Goal: Transaction & Acquisition: Purchase product/service

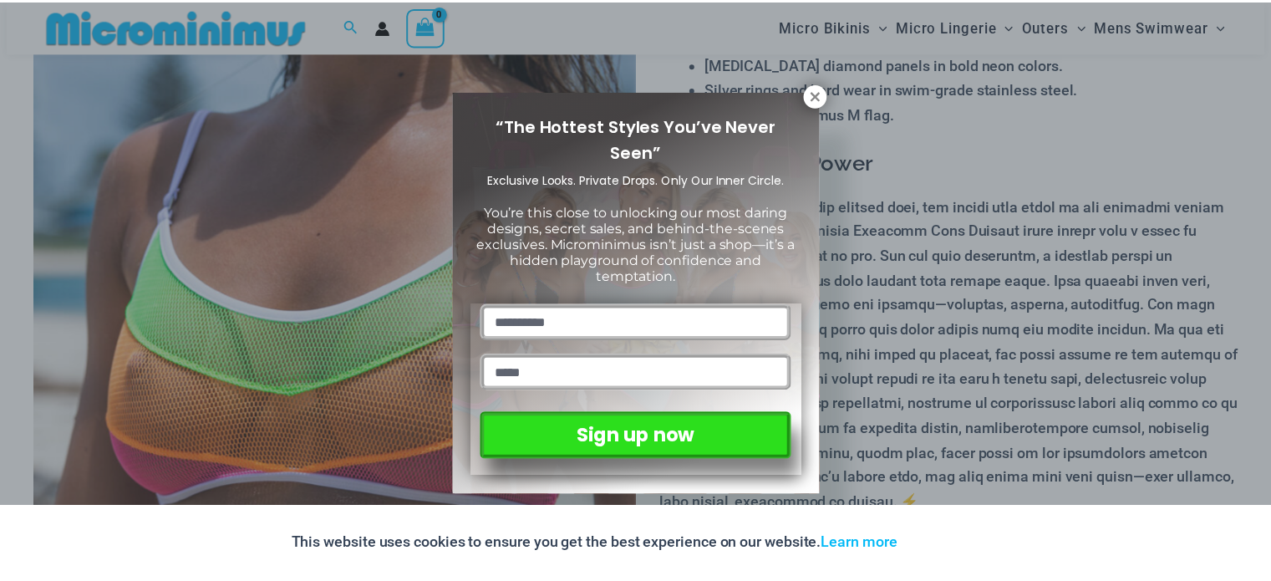
scroll to position [320, 0]
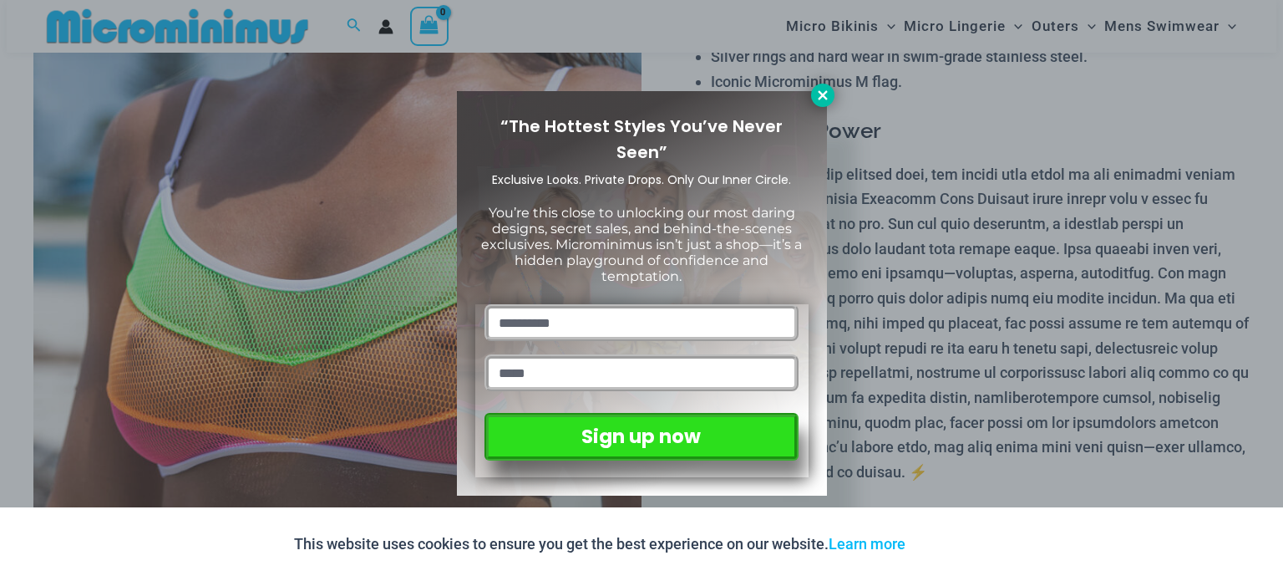
click at [824, 93] on icon at bounding box center [822, 94] width 9 height 9
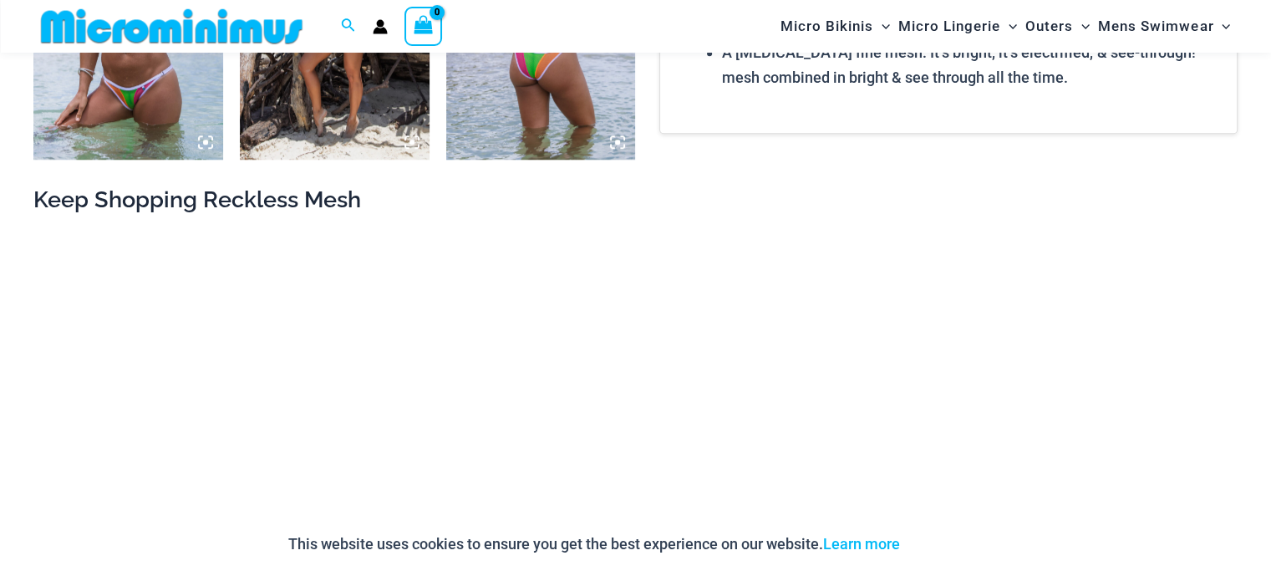
scroll to position [1529, 0]
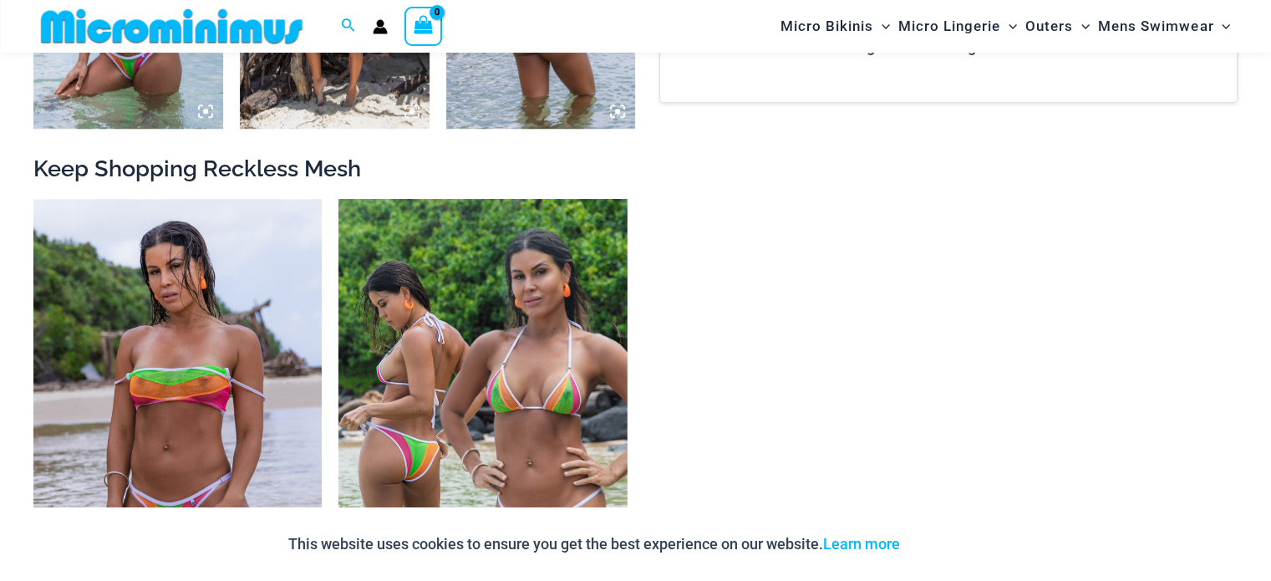
click at [242, 164] on h2 "Keep Shopping Reckless Mesh" at bounding box center [635, 168] width 1204 height 29
copy h2 "Reckless"
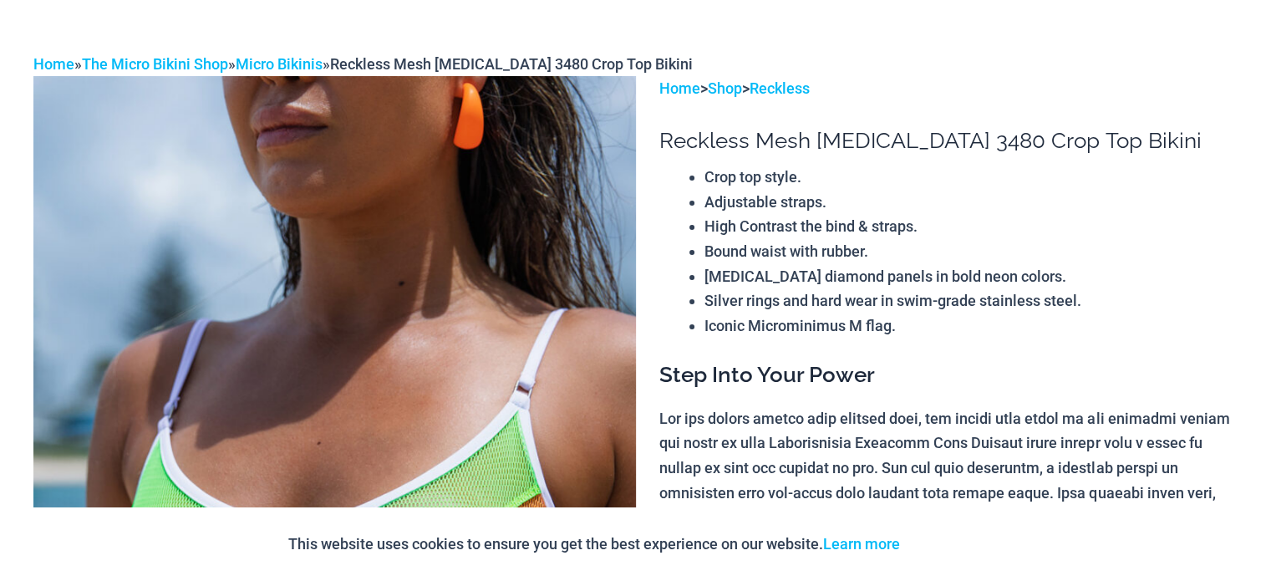
scroll to position [0, 0]
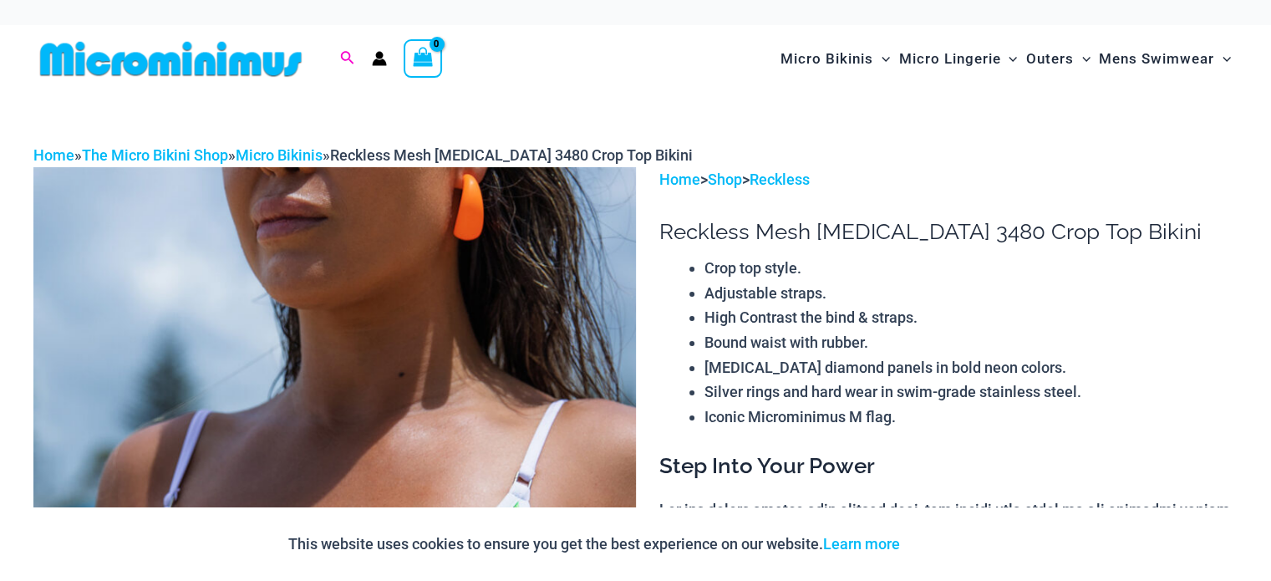
click at [351, 63] on icon "Search icon link" at bounding box center [346, 58] width 13 height 15
paste input "********"
type input "********"
click button "Search" at bounding box center [0, 0] width 0 height 0
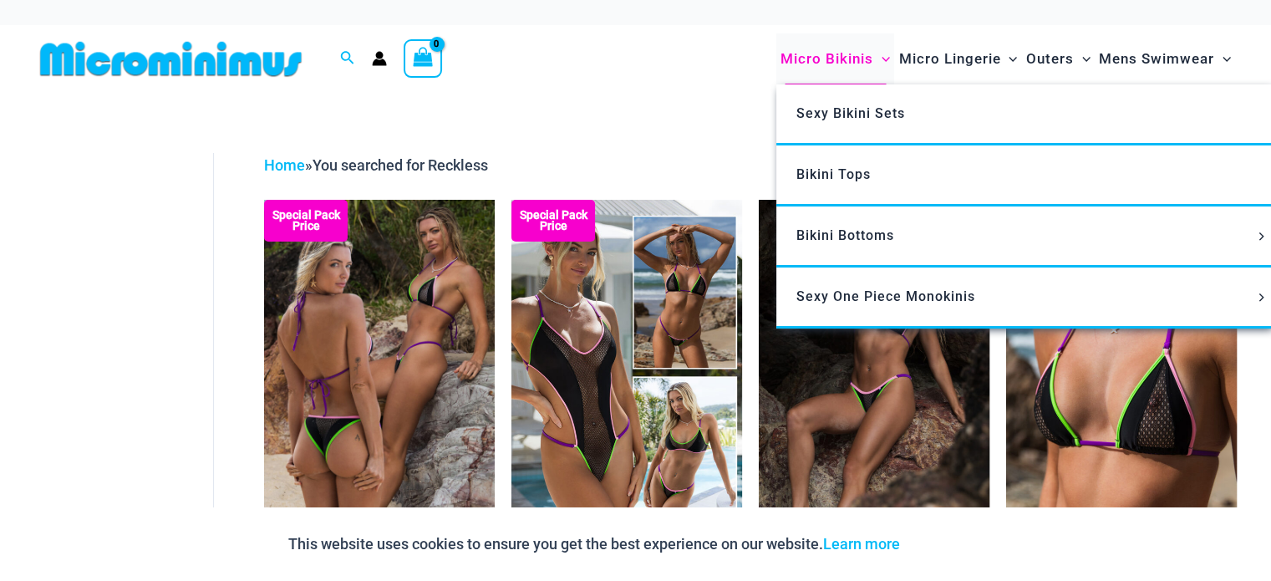
click at [849, 62] on span "Micro Bikinis" at bounding box center [826, 59] width 93 height 43
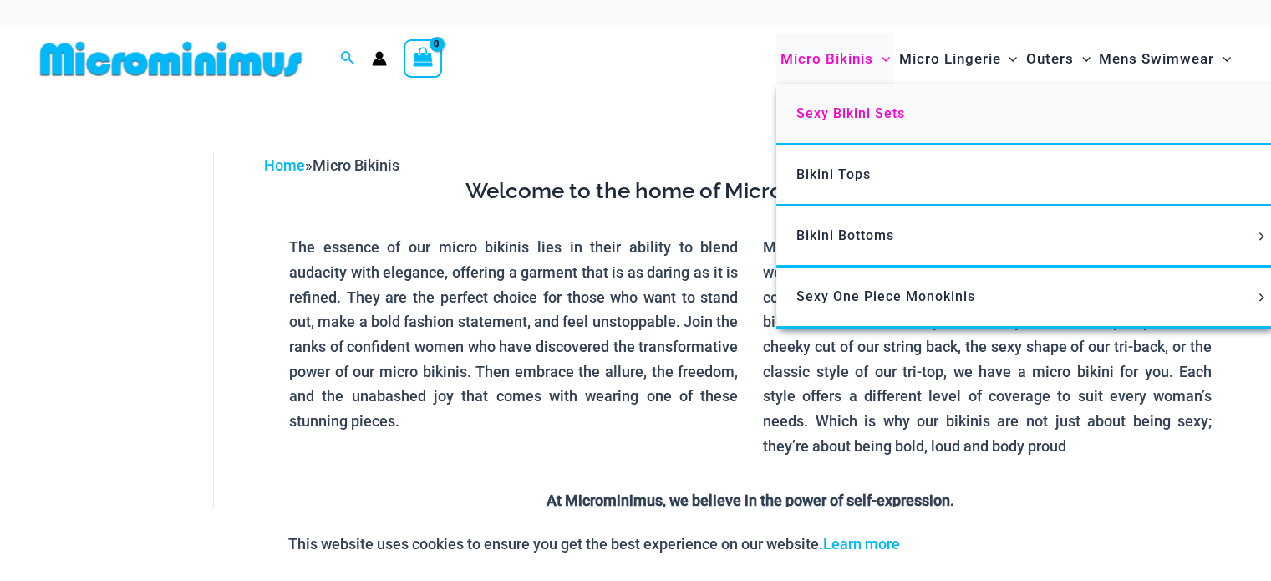
click at [845, 114] on span "Sexy Bikini Sets" at bounding box center [850, 113] width 109 height 16
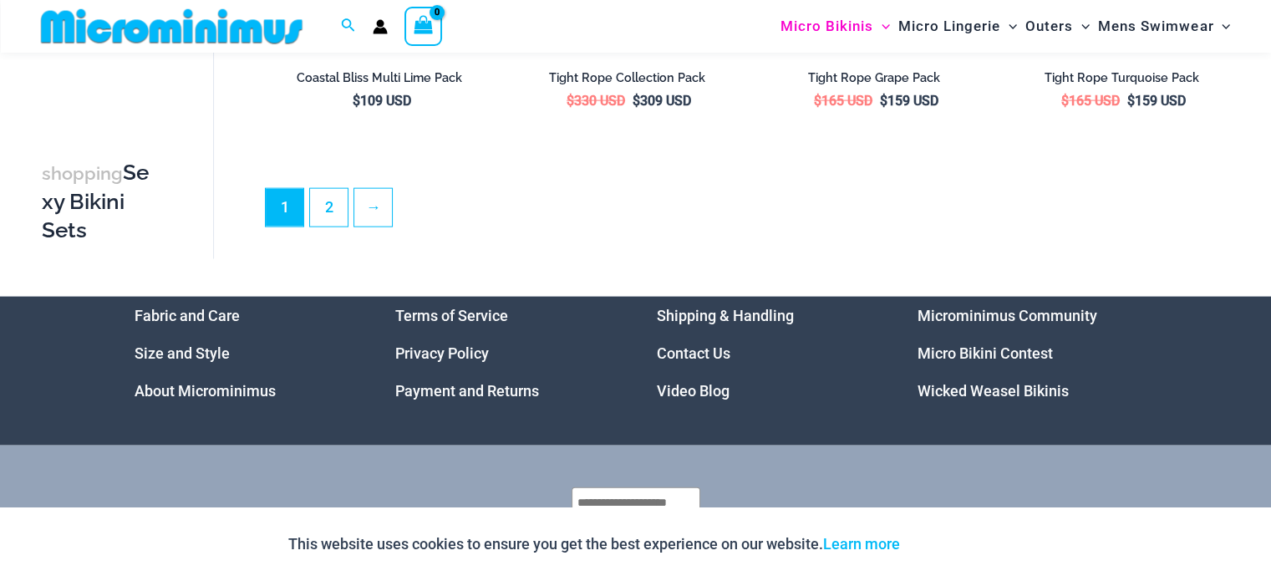
scroll to position [3847, 0]
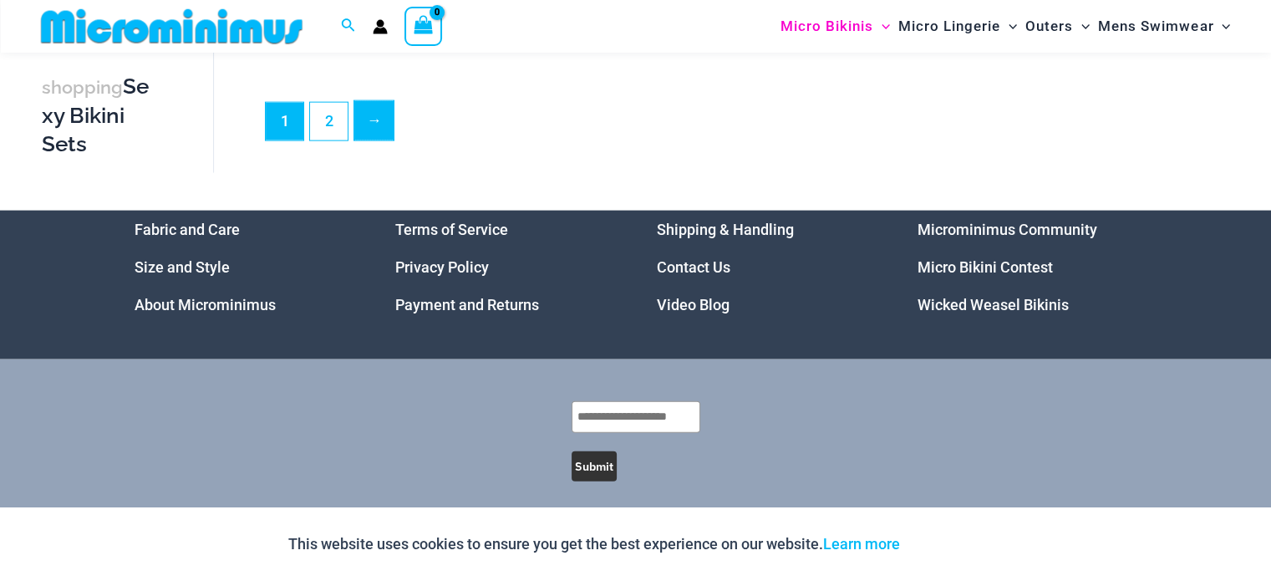
click at [366, 115] on link "→" at bounding box center [373, 120] width 39 height 39
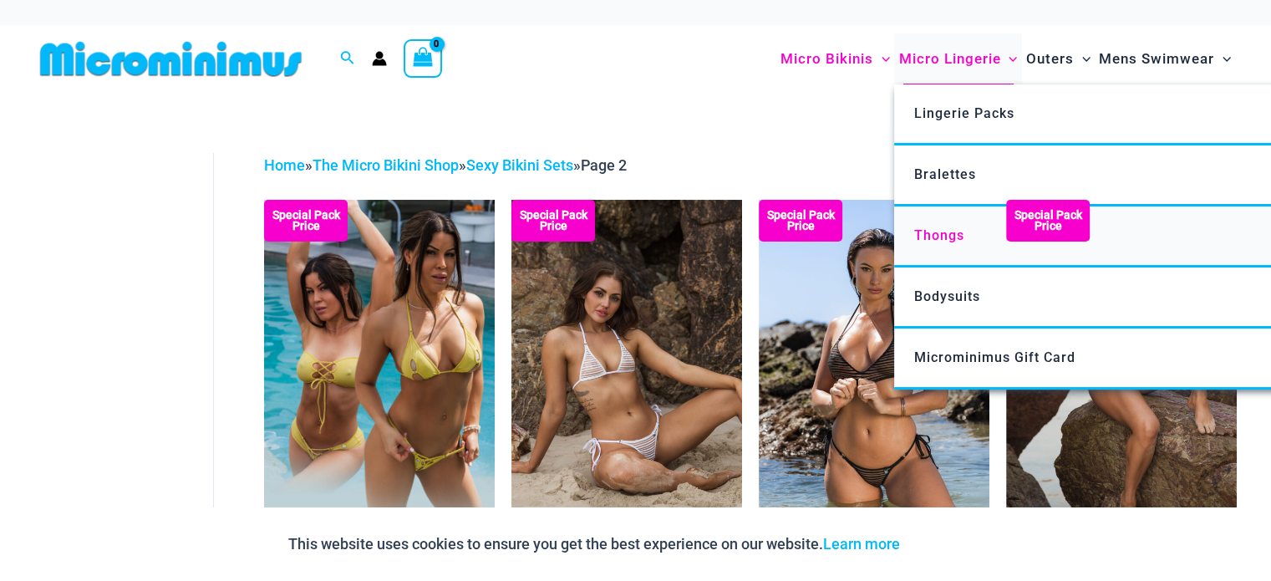
click at [940, 228] on span "Thongs" at bounding box center [939, 235] width 50 height 16
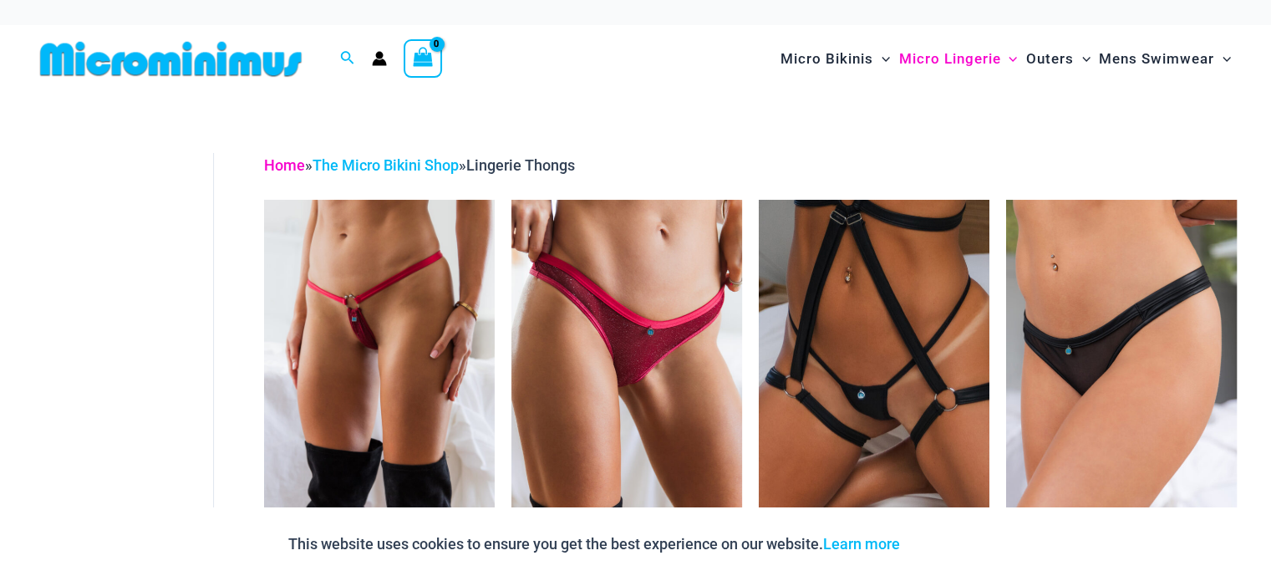
click at [291, 165] on link "Home" at bounding box center [284, 165] width 41 height 18
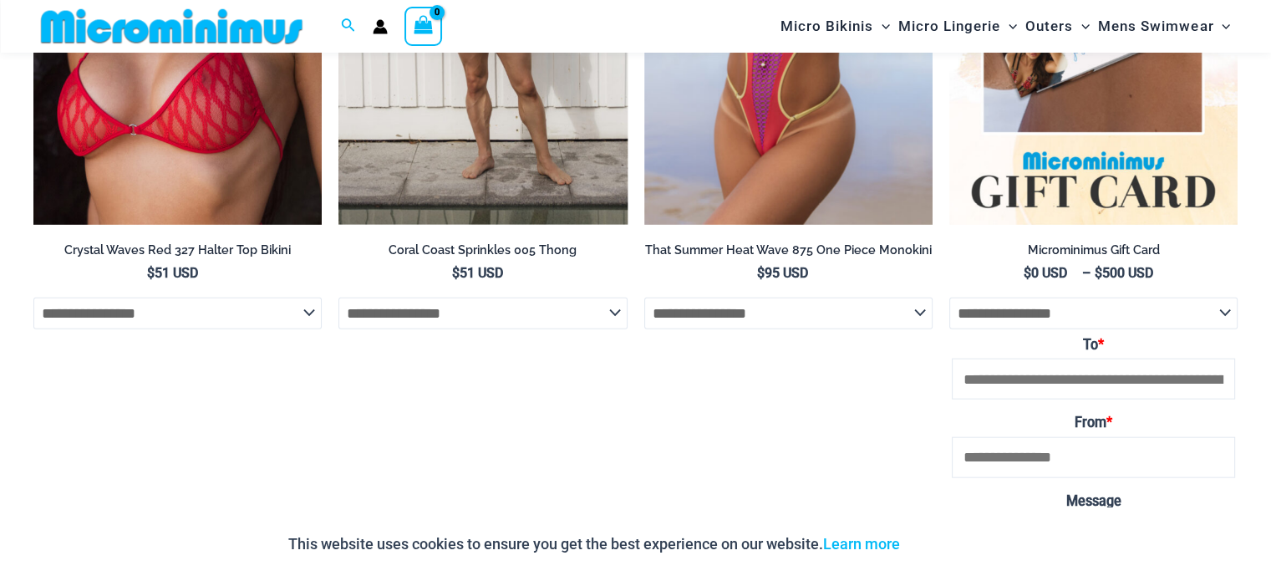
scroll to position [3745, 0]
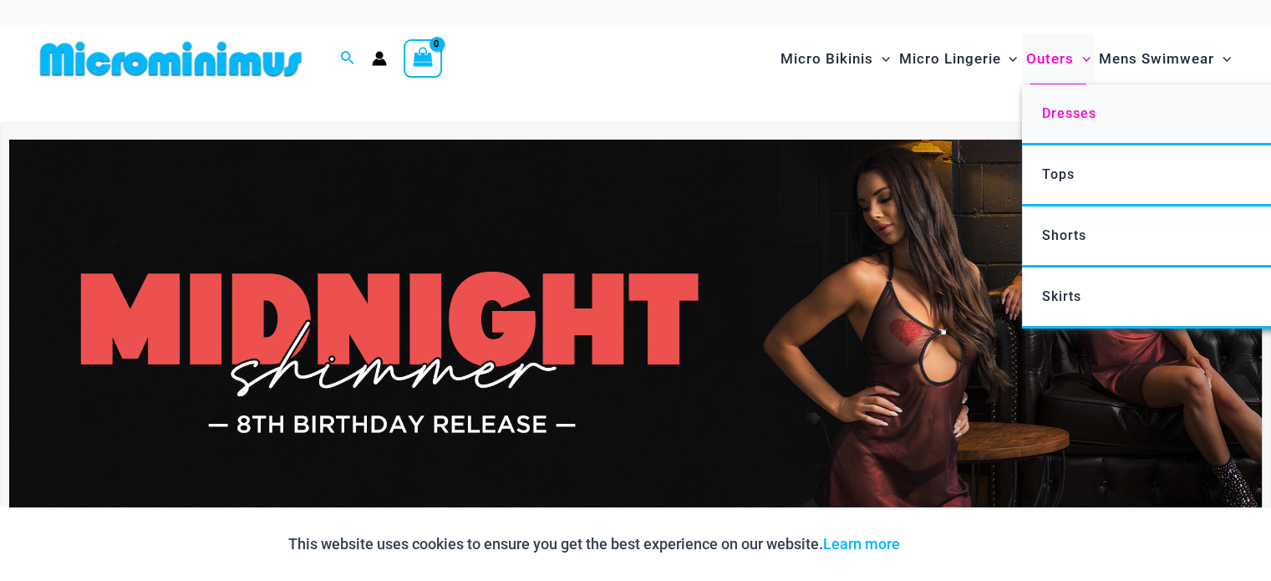
click at [1053, 112] on span "Dresses" at bounding box center [1068, 113] width 54 height 16
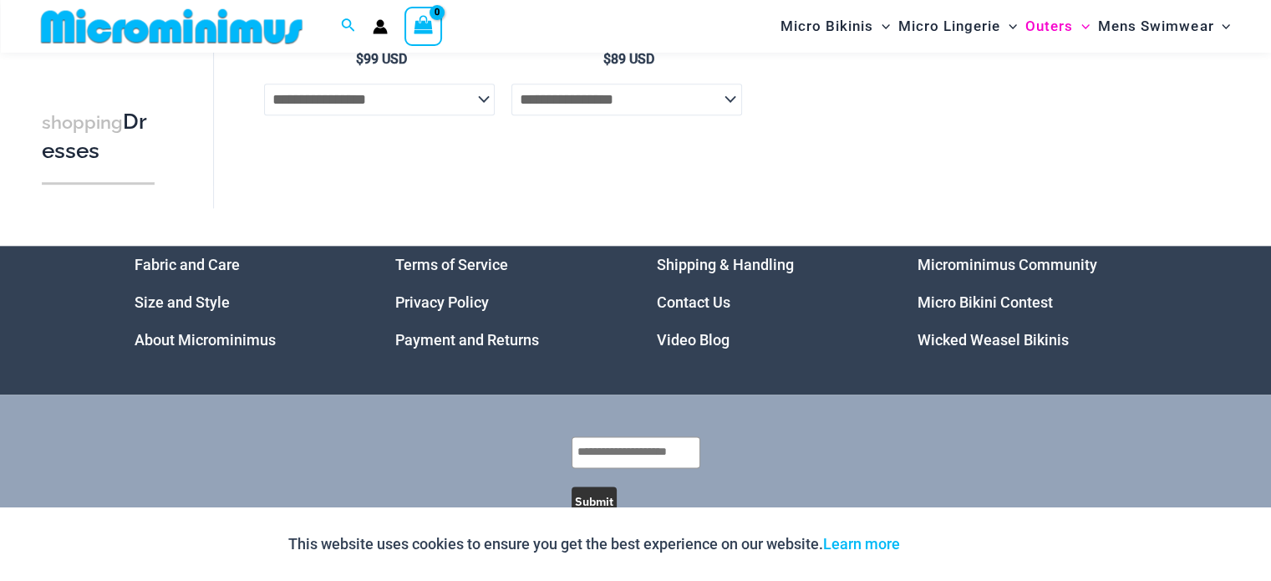
scroll to position [2074, 0]
